Goal: Book appointment/travel/reservation

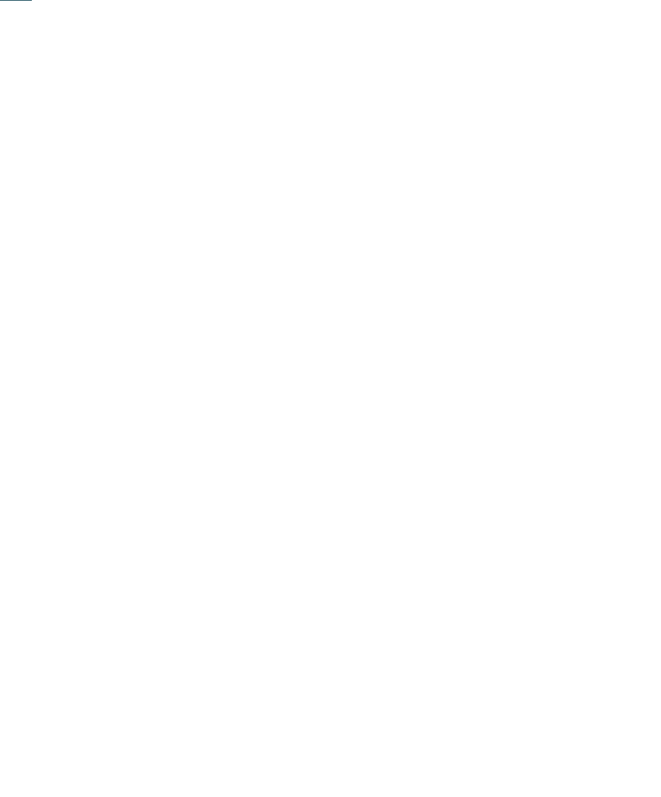
scroll to position [284, 0]
click at [369, 293] on span "My wishes" at bounding box center [347, 286] width 48 height 11
click at [297, 122] on div at bounding box center [298, 128] width 16 height 16
click at [142, 551] on div "My wishes Indoor pool or connecting pool Outdoor pool Adventure pool" at bounding box center [330, 399] width 473 height 626
click at [154, 679] on div "accept" at bounding box center [330, 695] width 473 height 33
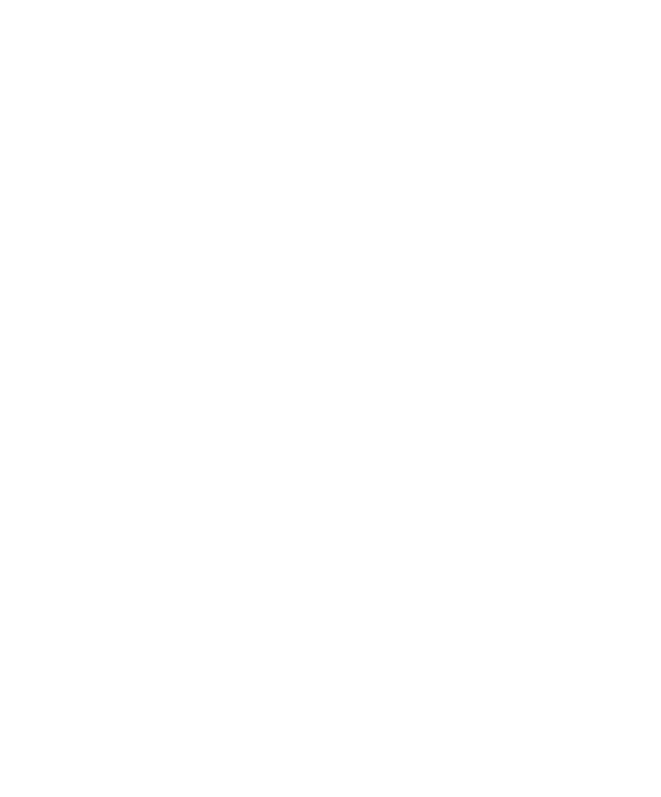
click at [586, 301] on link "Find a hotel" at bounding box center [595, 286] width 89 height 29
click at [631, 230] on icon at bounding box center [628, 244] width 35 height 29
click at [93, 360] on span "[PERSON_NAME] and [PERSON_NAME]" at bounding box center [124, 379] width 151 height 39
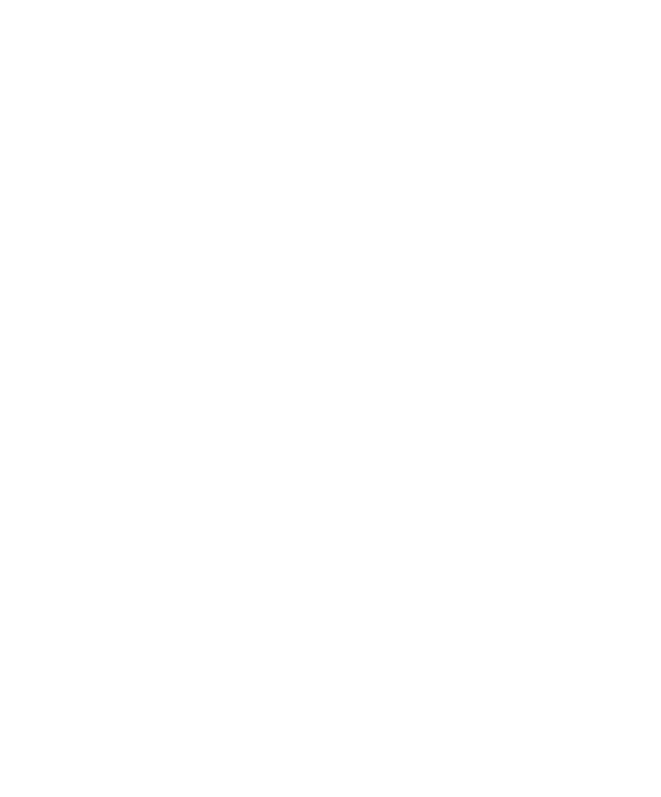
click at [120, 338] on div at bounding box center [178, 334] width 290 height 163
click at [352, 475] on img at bounding box center [331, 465] width 188 height 140
click at [628, 458] on icon at bounding box center [626, 464] width 45 height 37
click at [632, 462] on icon at bounding box center [626, 464] width 45 height 37
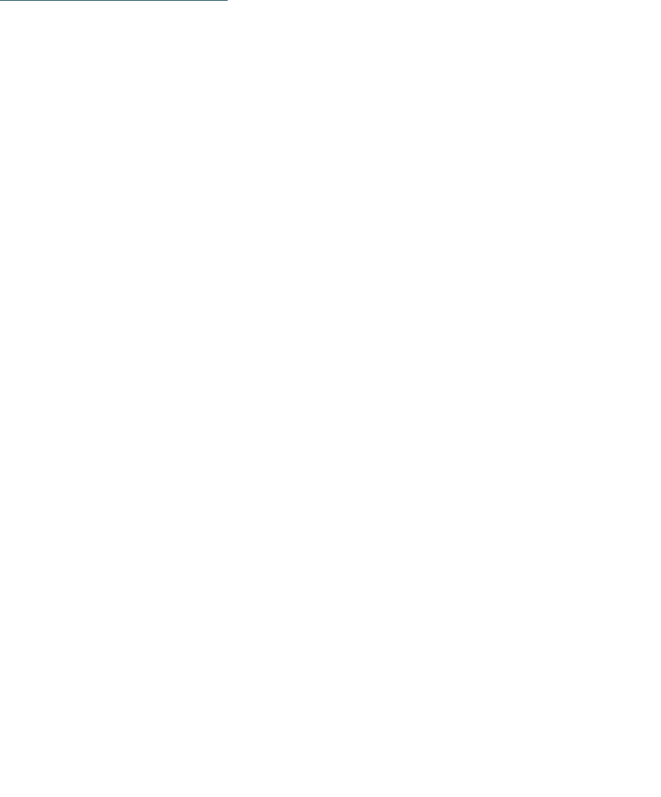
scroll to position [1532, 0]
click at [520, 320] on img at bounding box center [330, 259] width 661 height 372
click at [15, 443] on div "Impressions" at bounding box center [19, 429] width 39 height 33
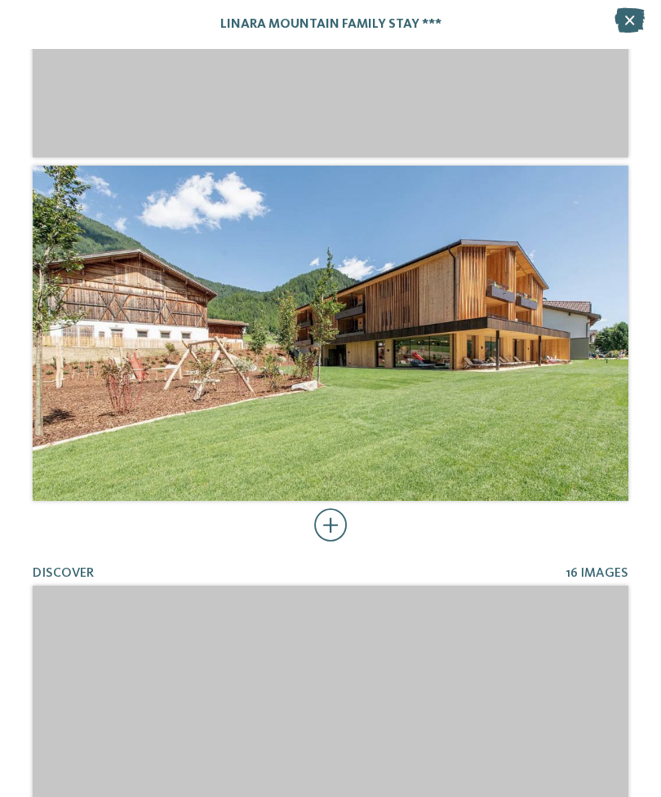
scroll to position [569, 0]
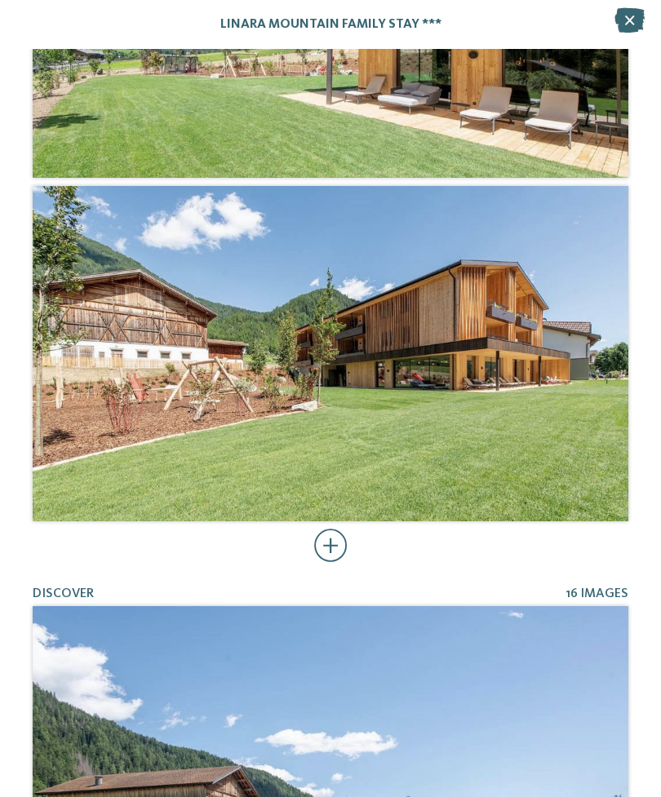
click at [631, 8] on icon at bounding box center [629, 20] width 30 height 24
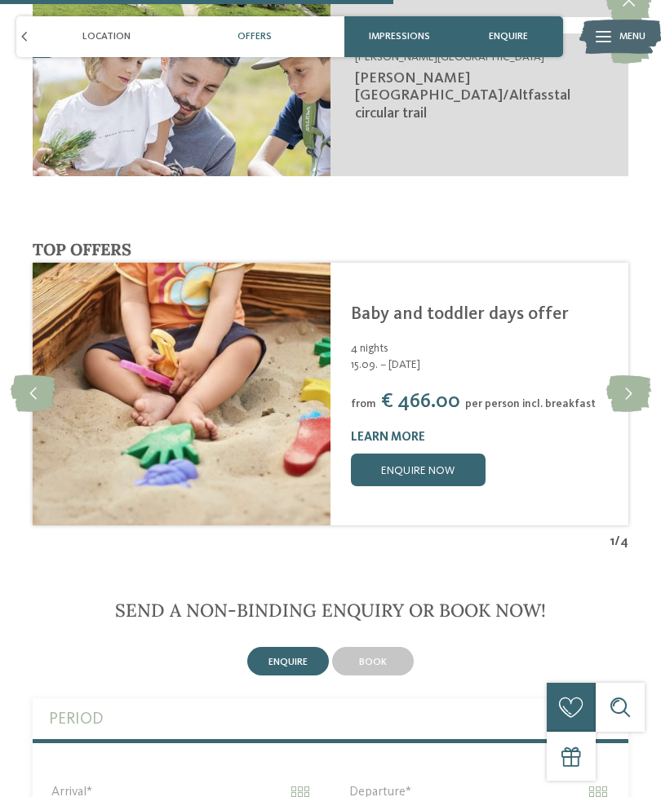
scroll to position [3040, 0]
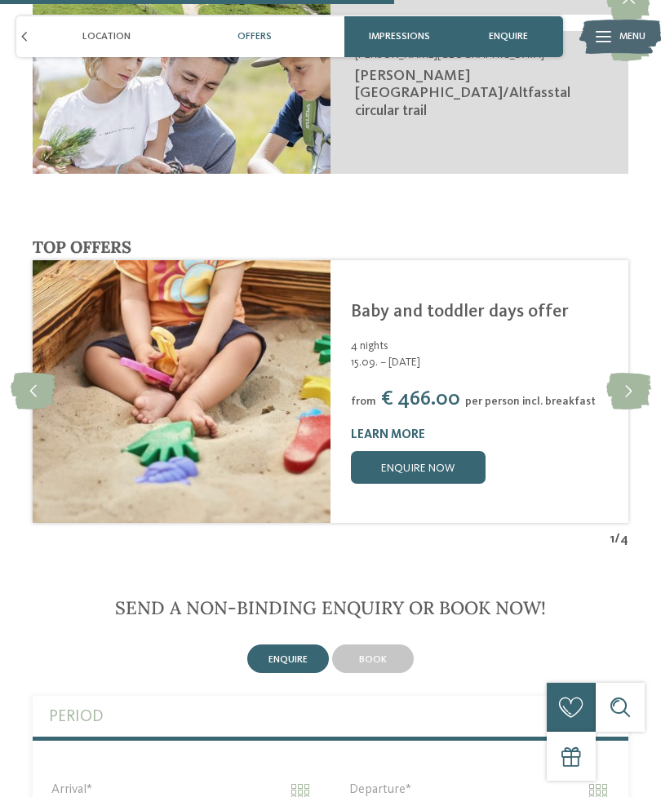
click at [468, 304] on div "Linara Rio di Pusteria/Valles - Valle Isarco Baby and toddler days offer 4 nigh…" at bounding box center [479, 392] width 257 height 183
click at [474, 303] on link "Baby and toddler days offer" at bounding box center [460, 312] width 218 height 18
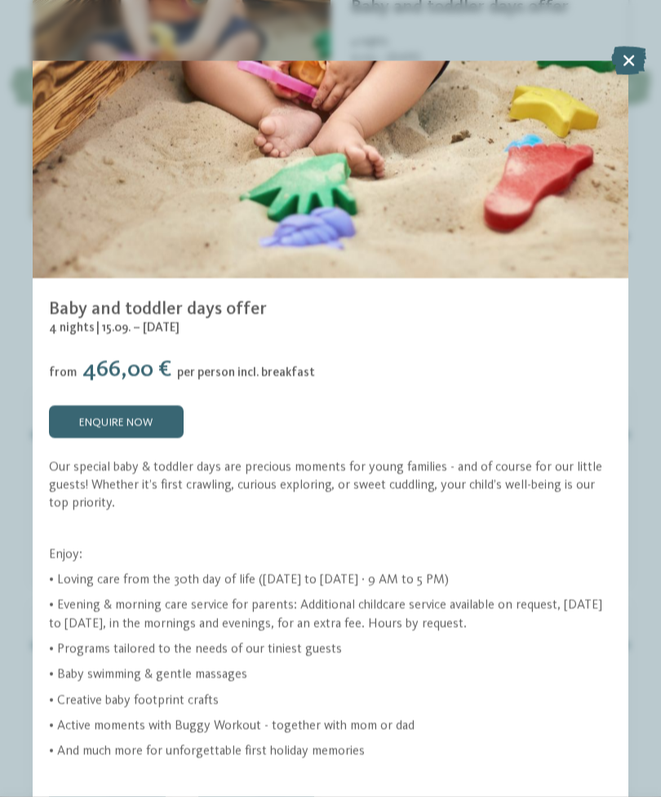
scroll to position [3344, 0]
click at [635, 62] on icon at bounding box center [628, 60] width 35 height 29
